Goal: Navigation & Orientation: Understand site structure

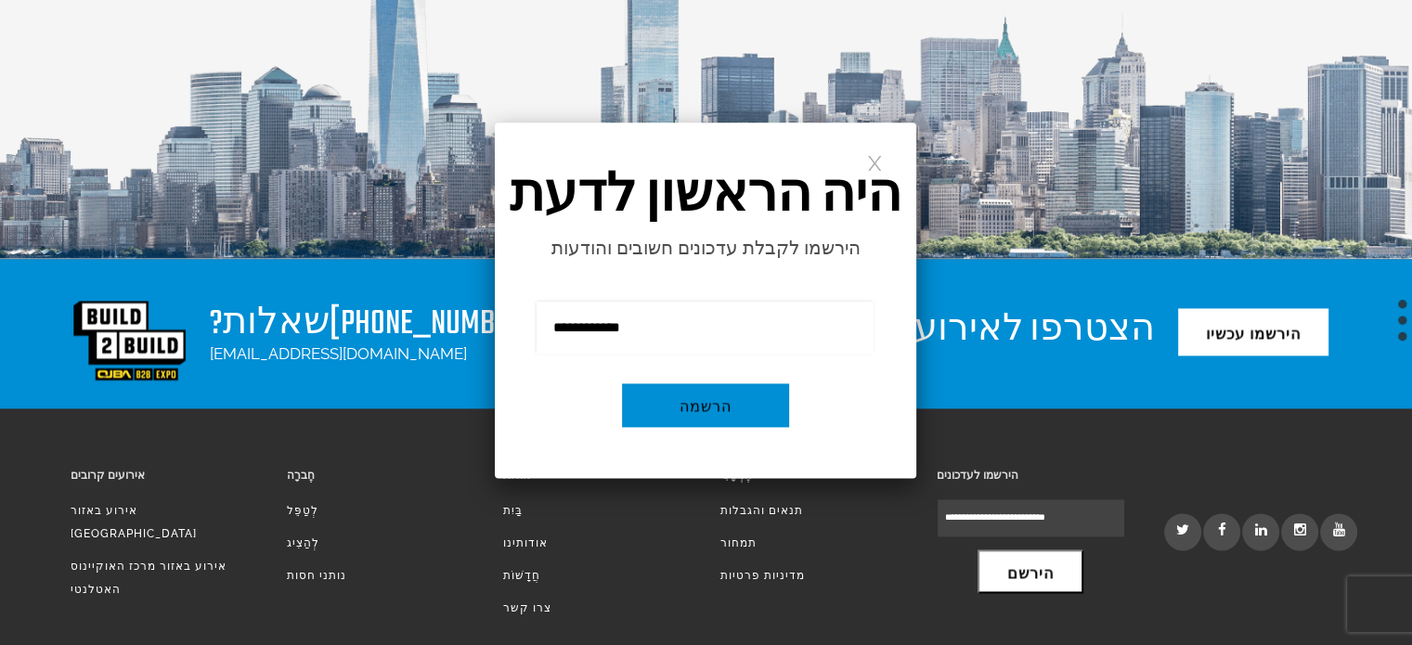
scroll to position [2589, 0]
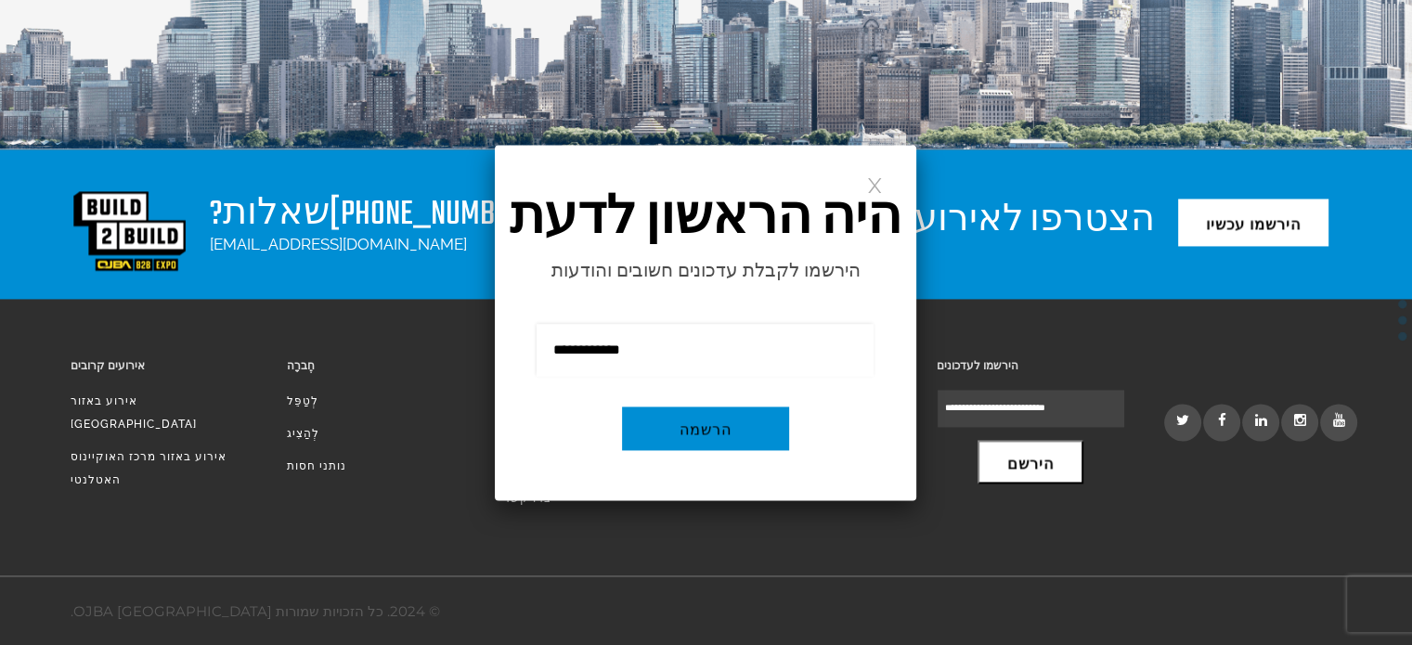
click at [880, 192] on link at bounding box center [875, 184] width 16 height 16
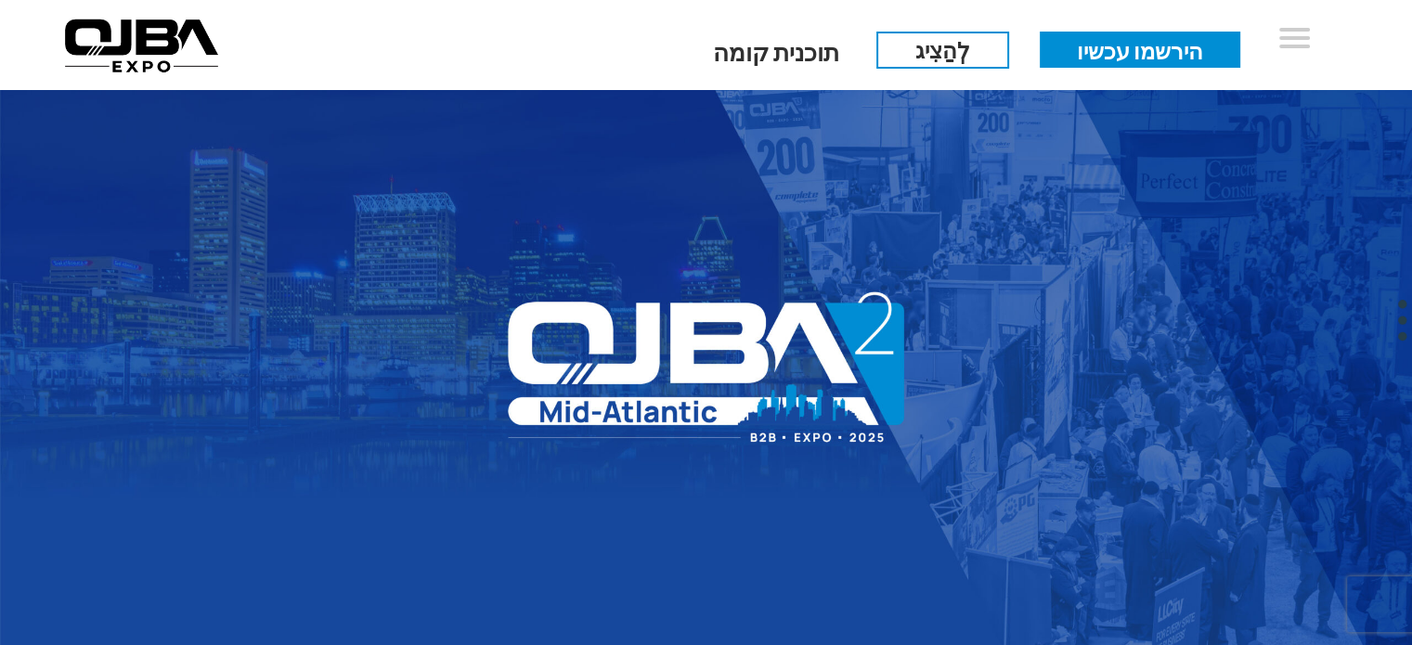
scroll to position [0, 0]
click at [145, 36] on img at bounding box center [141, 45] width 169 height 67
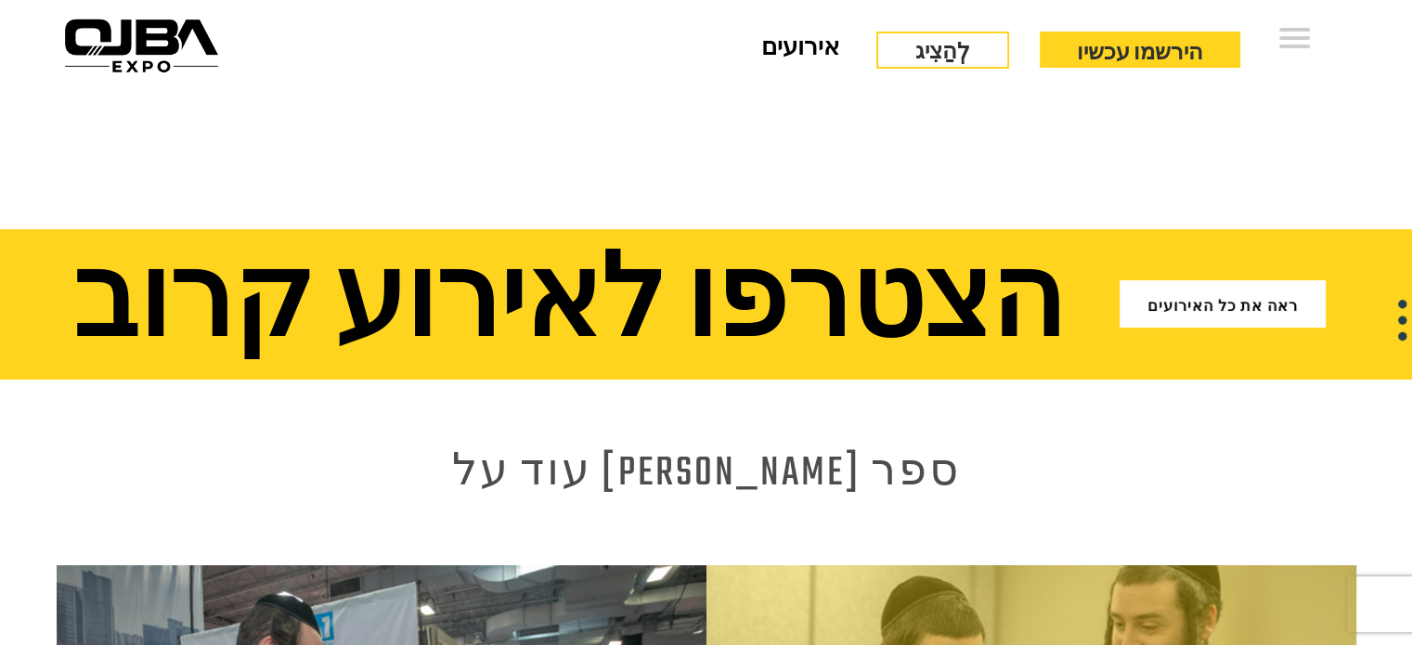
click at [816, 51] on font "אירועים" at bounding box center [800, 49] width 78 height 34
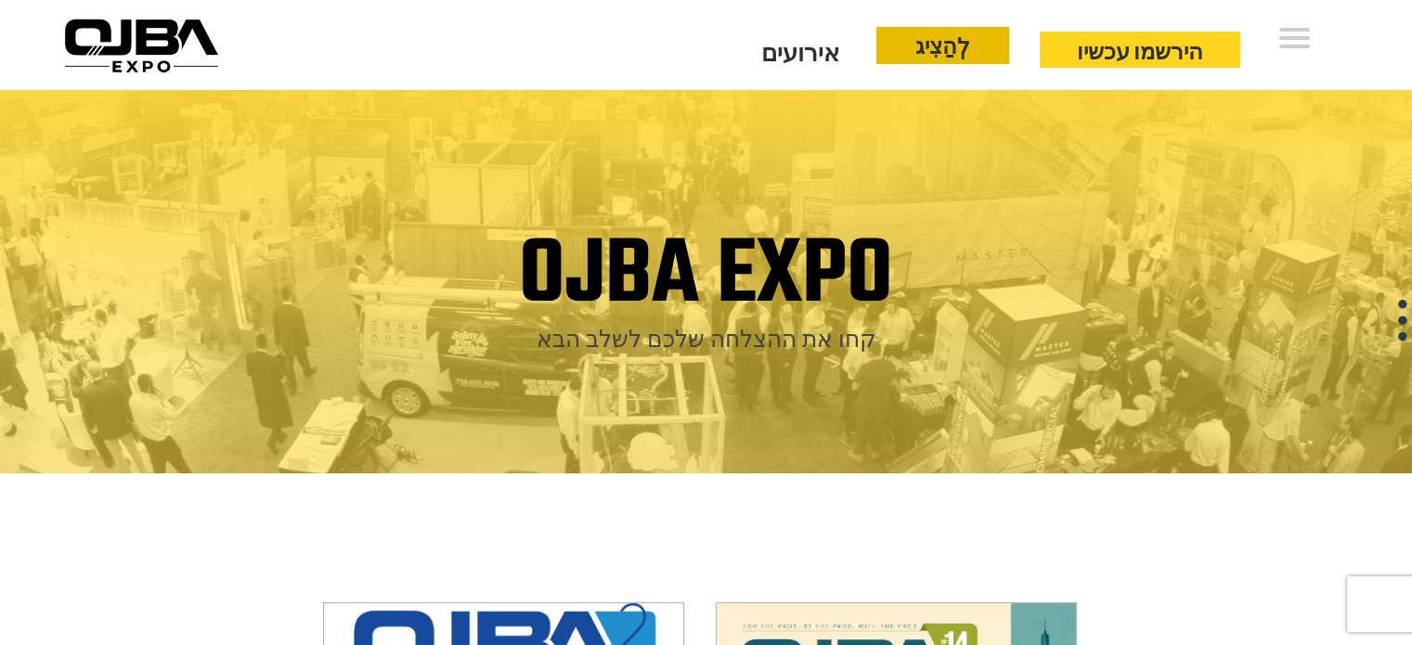
click at [970, 58] on font "לְהַצִיג" at bounding box center [942, 48] width 55 height 32
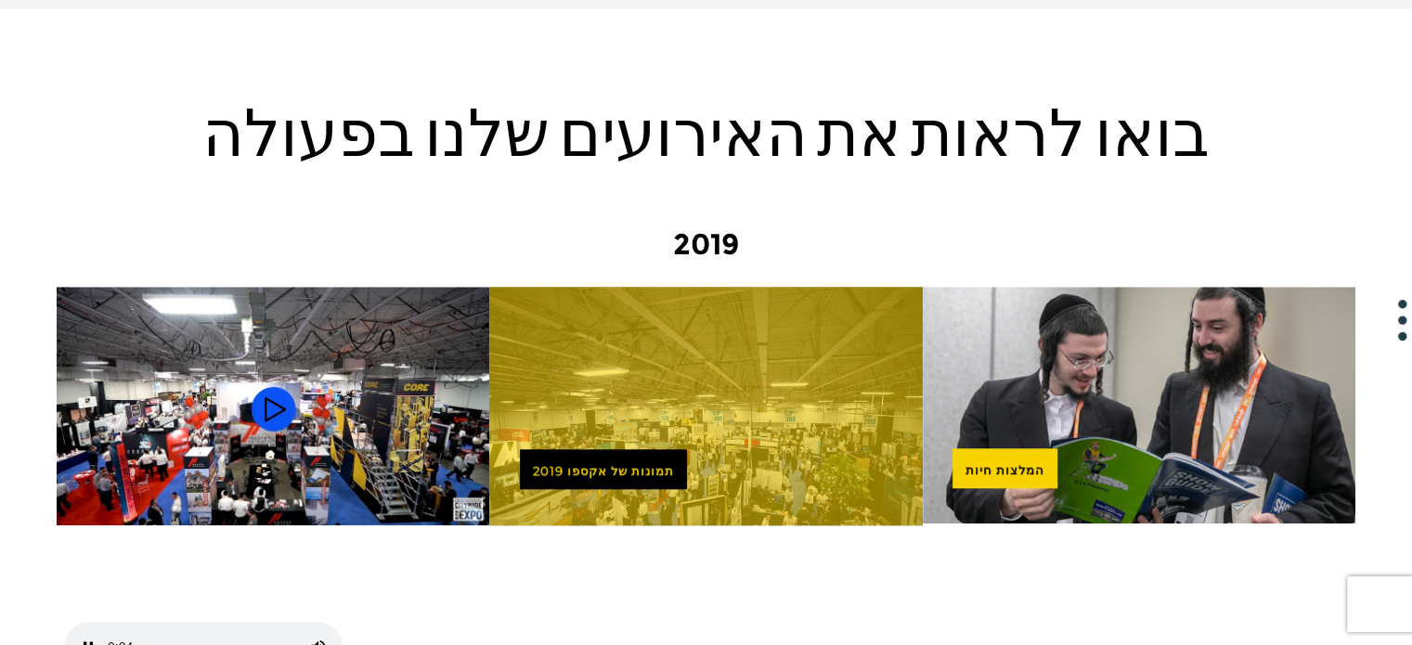
click at [267, 287] on img at bounding box center [273, 409] width 433 height 244
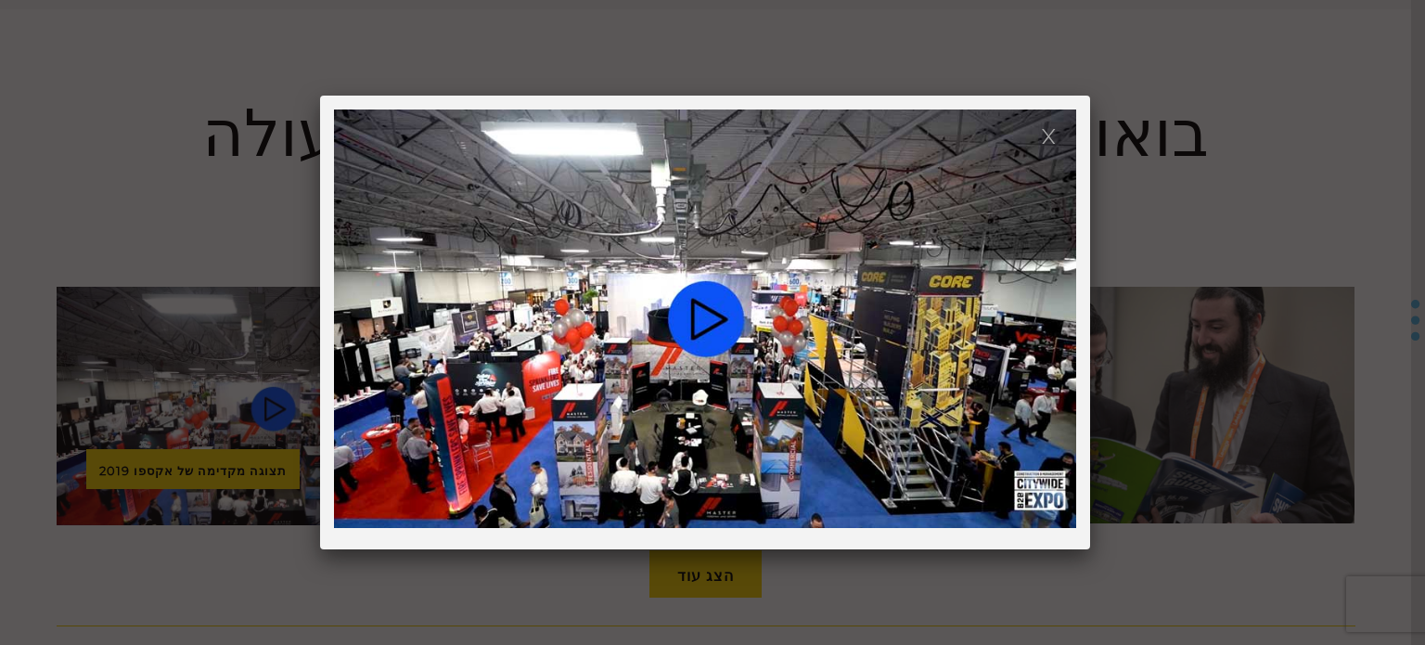
click at [735, 312] on video at bounding box center [705, 319] width 742 height 419
click at [715, 323] on video at bounding box center [705, 319] width 742 height 419
click at [1044, 136] on link at bounding box center [1049, 135] width 16 height 16
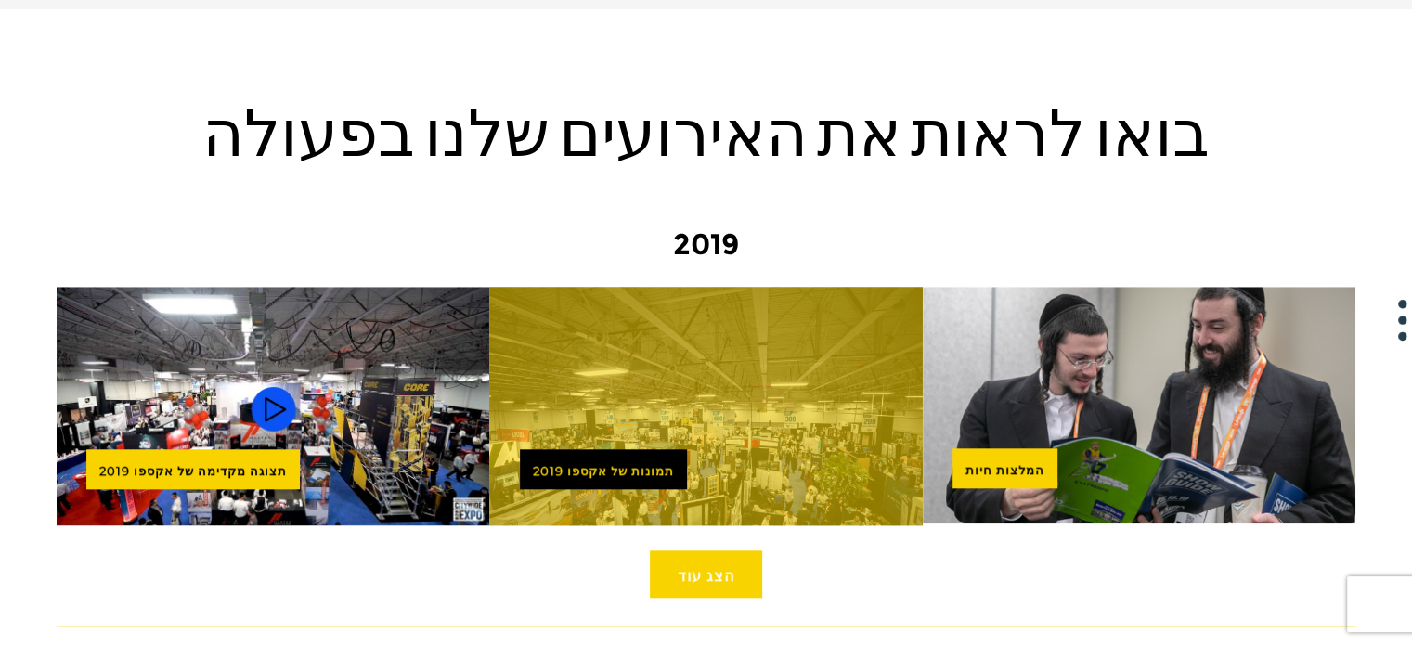
click at [710, 550] on link "הצג עוד" at bounding box center [706, 573] width 112 height 47
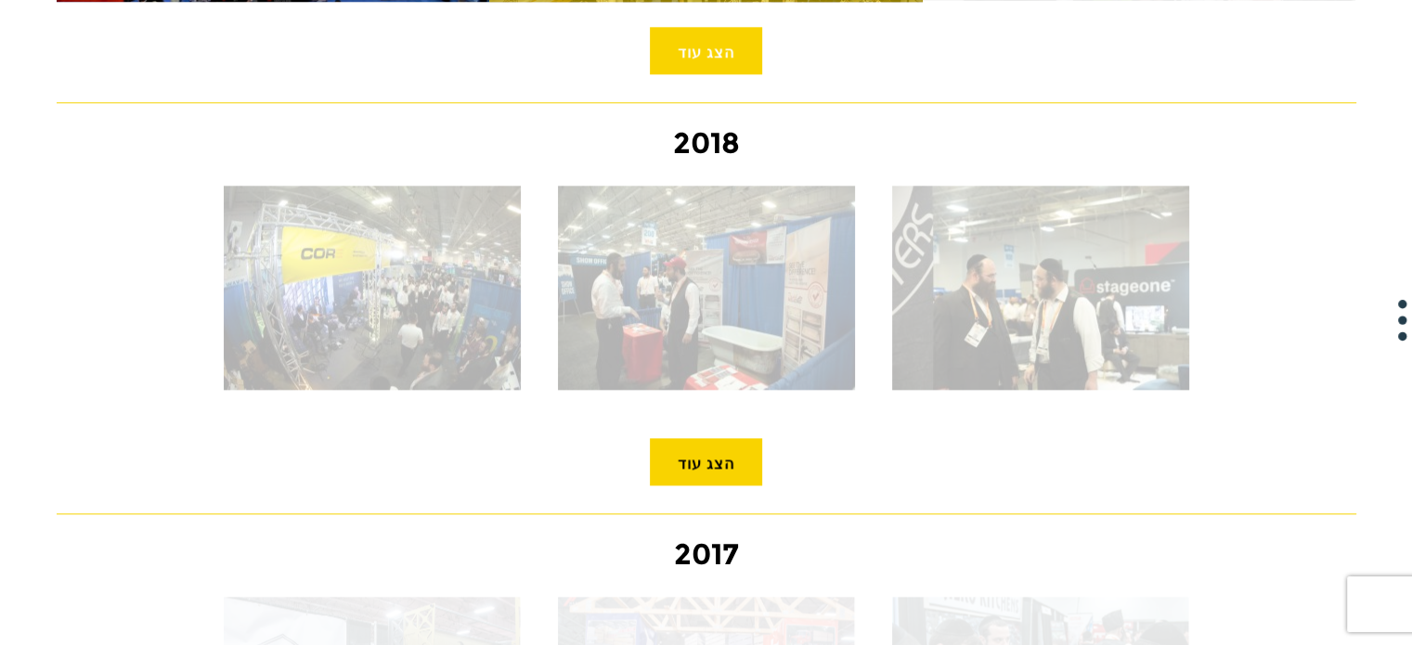
scroll to position [2157, 0]
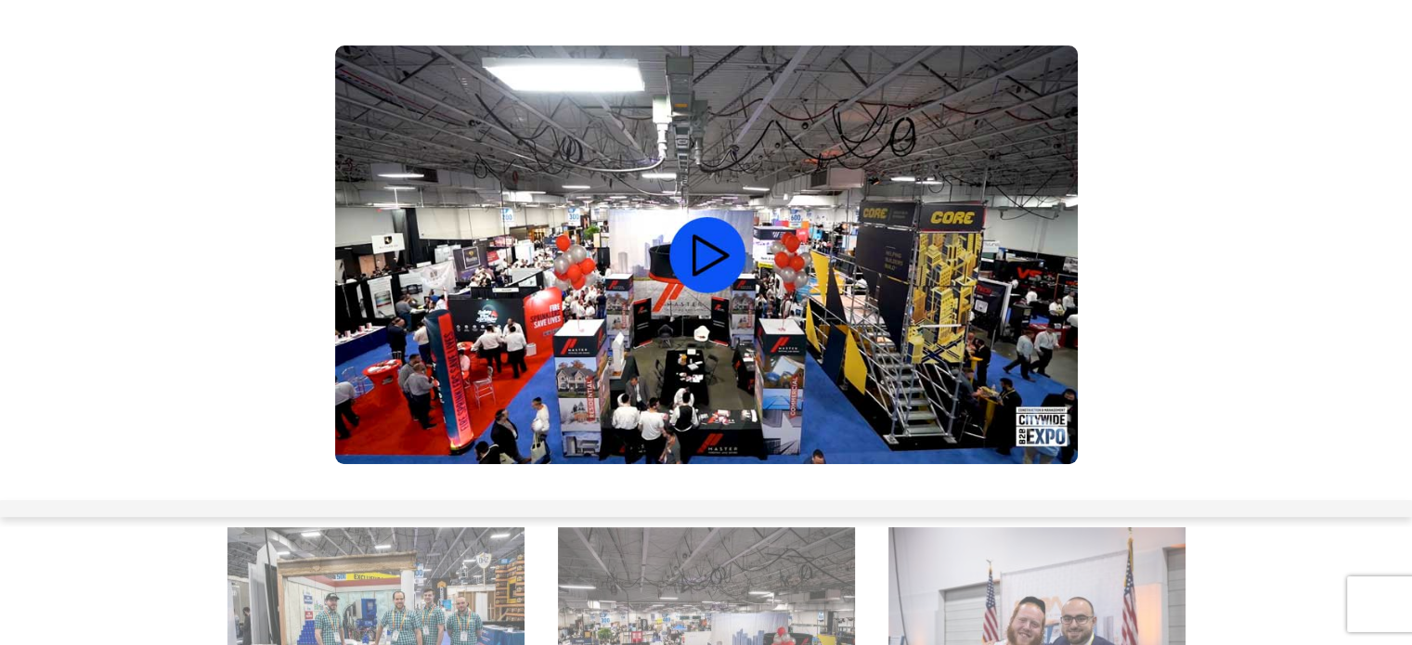
scroll to position [575, 0]
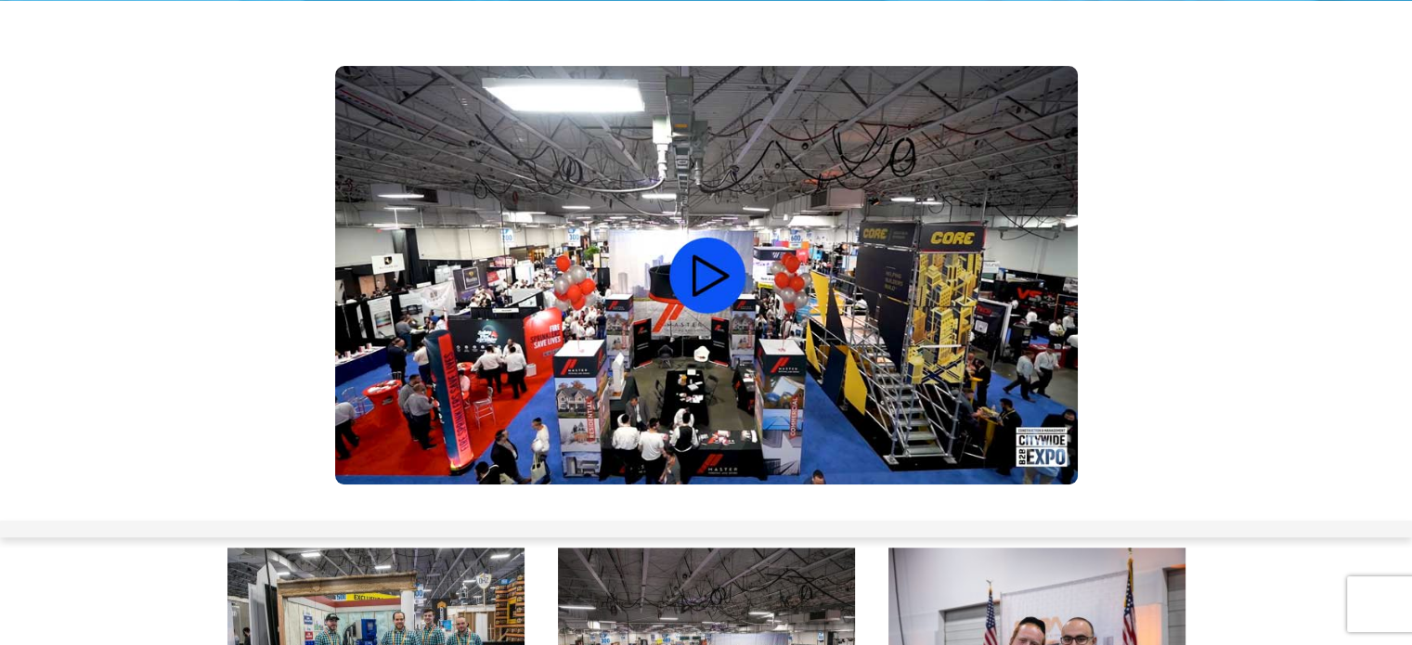
click at [683, 174] on video at bounding box center [706, 275] width 742 height 419
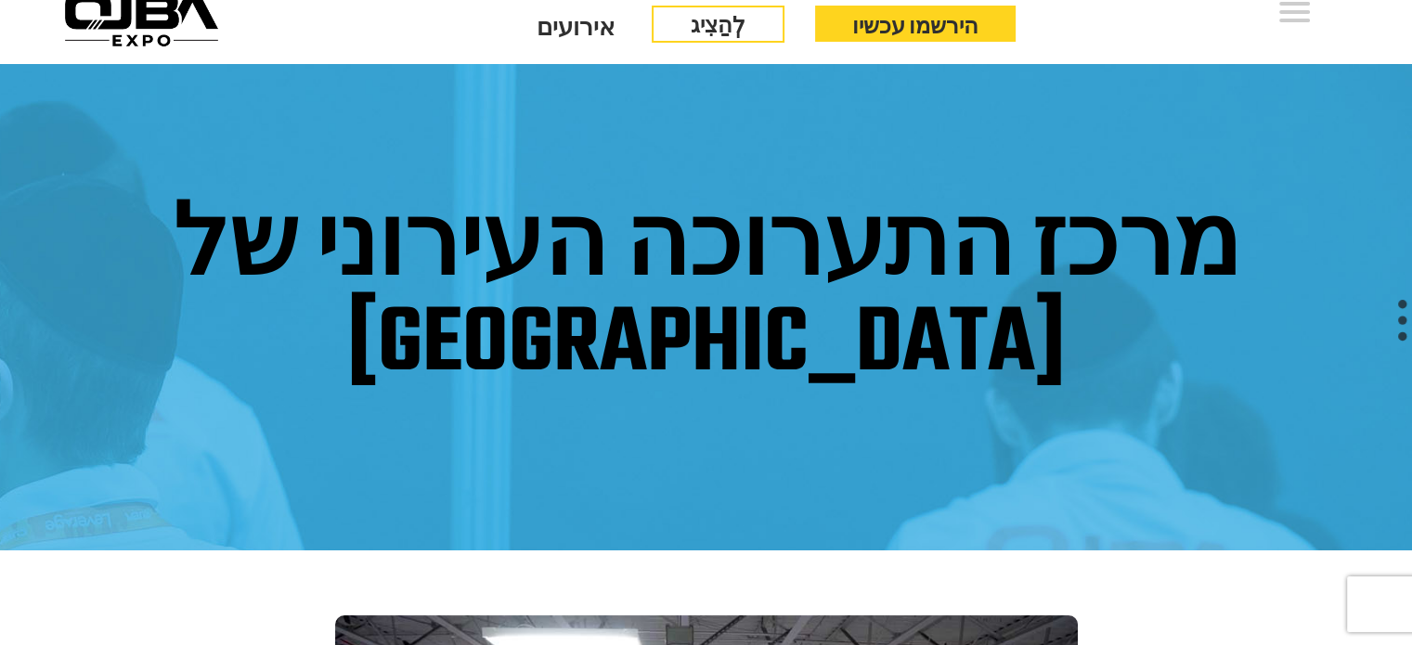
scroll to position [0, 0]
